Goal: Find specific page/section: Find specific page/section

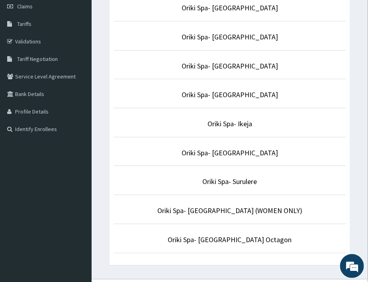
scroll to position [142, 0]
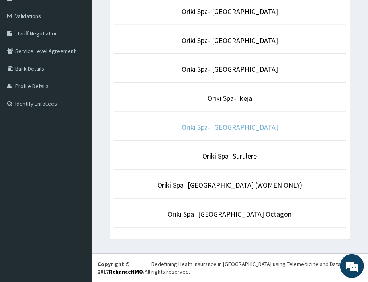
click at [248, 125] on link "Oriki Spa- [GEOGRAPHIC_DATA]" at bounding box center [230, 127] width 96 height 9
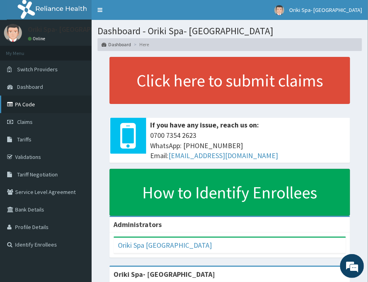
click at [42, 104] on link "PA Code" at bounding box center [46, 105] width 92 height 18
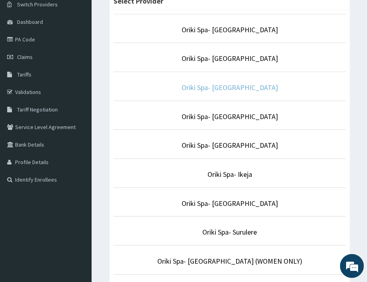
scroll to position [66, 0]
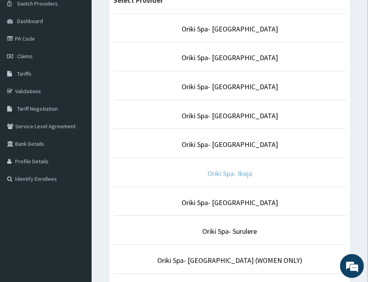
click at [225, 171] on link "Oriki Spa- Ikeja" at bounding box center [230, 173] width 45 height 9
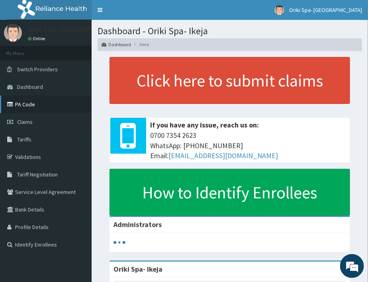
click at [40, 102] on link "PA Code" at bounding box center [46, 105] width 92 height 18
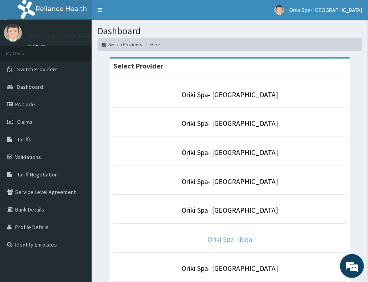
click at [228, 240] on link "Oriki Spa- Ikeja" at bounding box center [230, 239] width 45 height 9
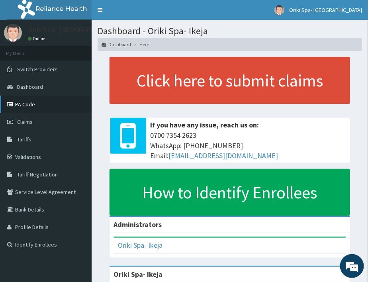
click at [39, 110] on link "PA Code" at bounding box center [46, 105] width 92 height 18
